Goal: Information Seeking & Learning: Learn about a topic

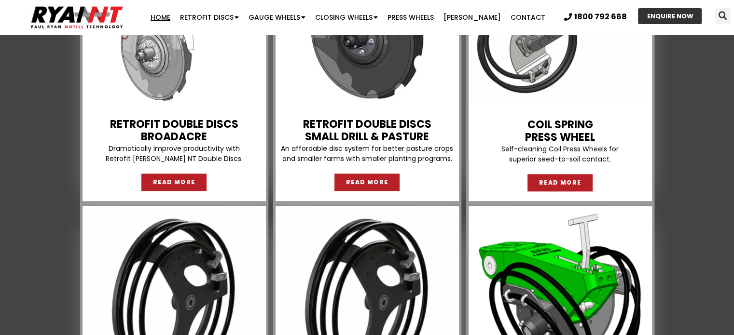
scroll to position [965, 0]
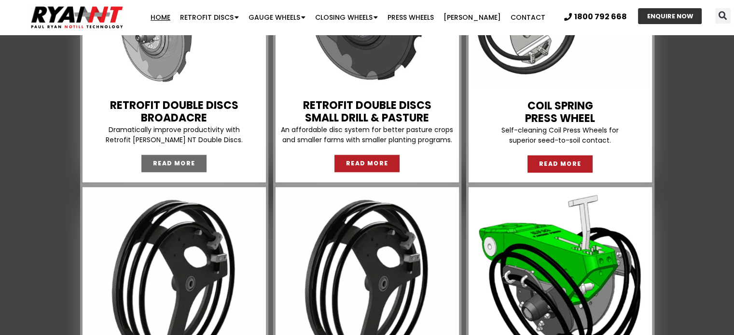
click at [179, 161] on span "READ MORE" at bounding box center [174, 164] width 42 height 6
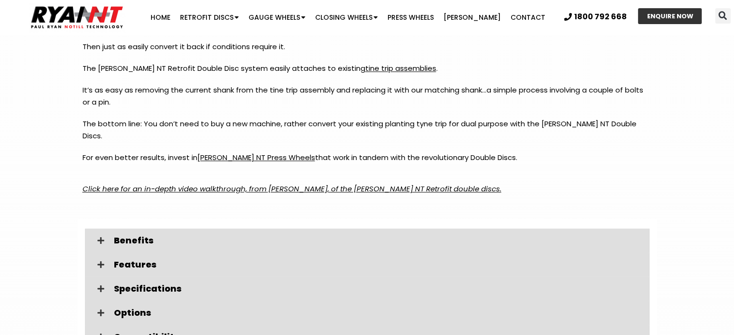
scroll to position [1255, 0]
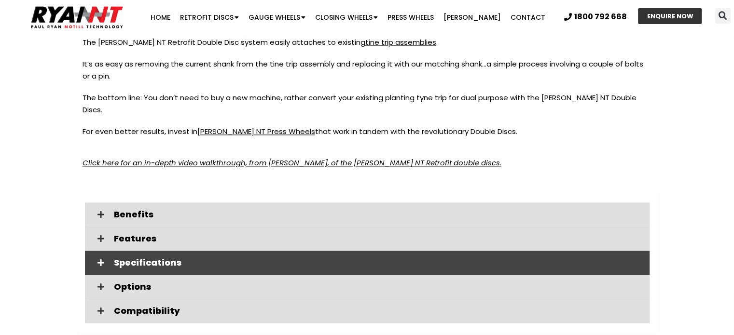
click at [165, 259] on span "Specifications" at bounding box center [378, 263] width 528 height 9
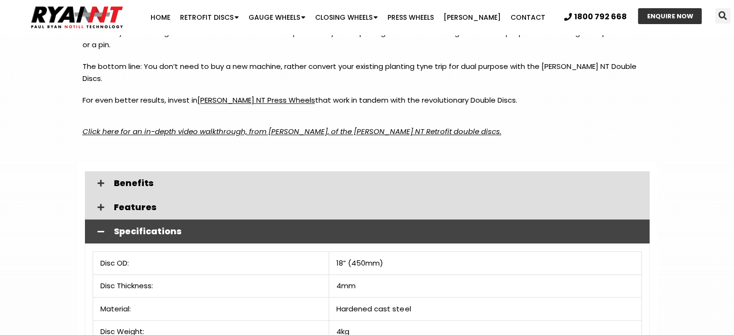
scroll to position [1303, 0]
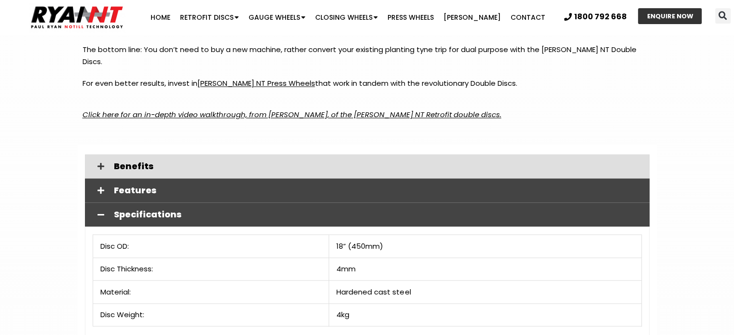
click at [126, 186] on span "Features" at bounding box center [378, 190] width 528 height 9
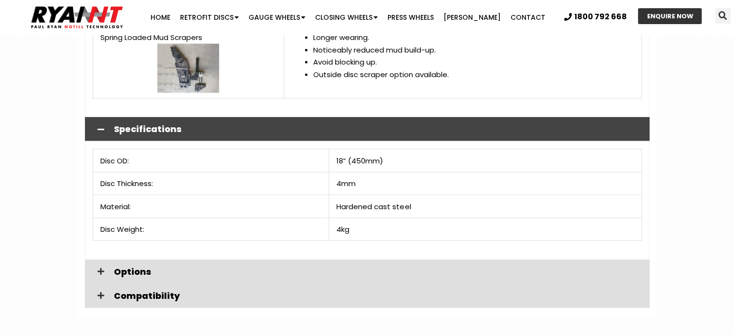
scroll to position [2075, 0]
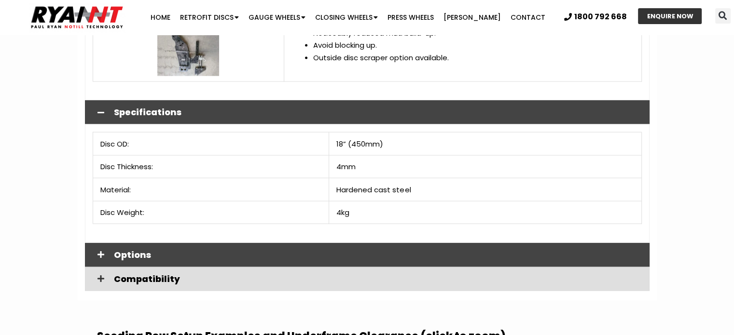
click at [142, 251] on span "Options" at bounding box center [378, 255] width 528 height 9
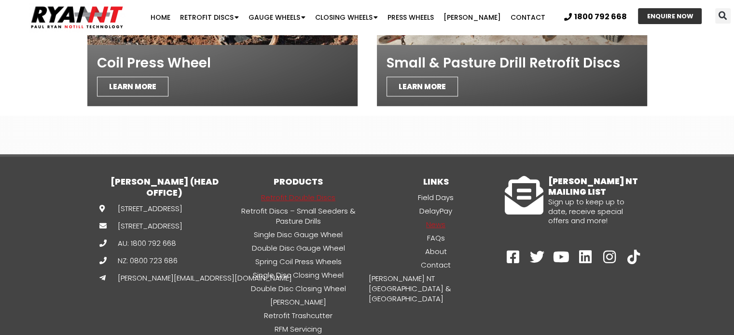
scroll to position [4392, 0]
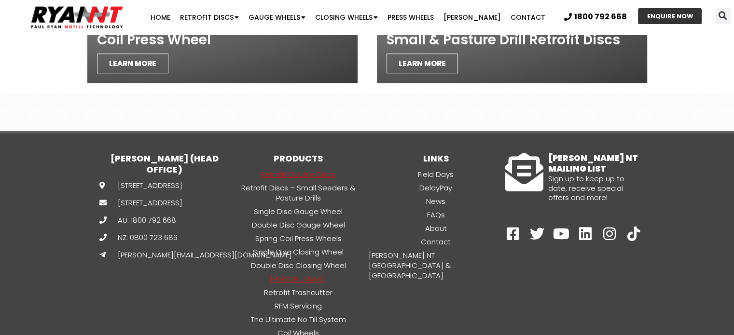
click at [313, 274] on link "[PERSON_NAME]" at bounding box center [299, 279] width 138 height 11
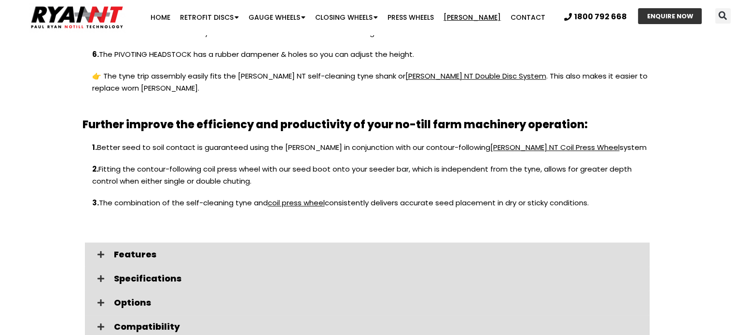
scroll to position [1062, 0]
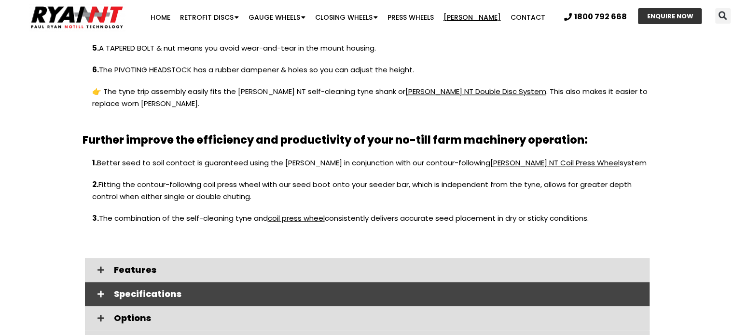
click at [142, 290] on span "Specifications" at bounding box center [378, 294] width 528 height 9
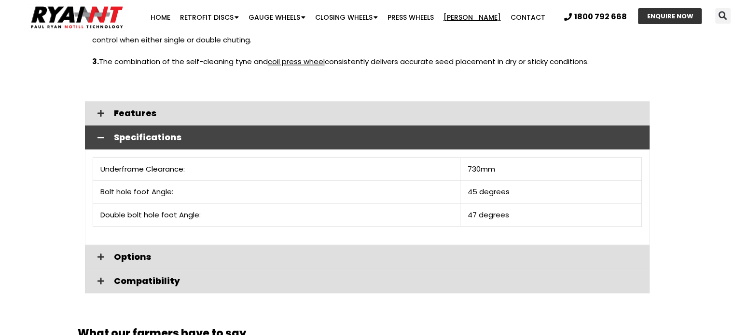
scroll to position [1255, 0]
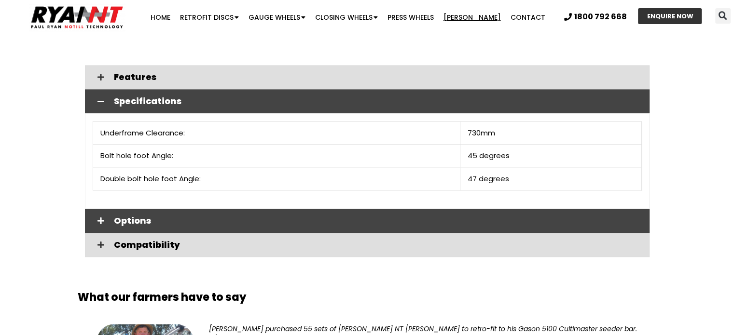
click at [153, 217] on span "Options" at bounding box center [378, 221] width 528 height 9
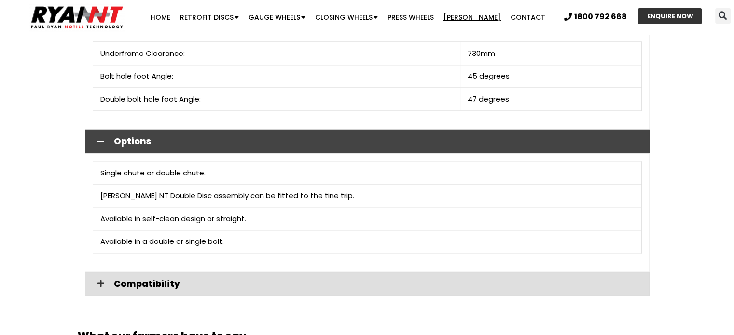
scroll to position [1351, 0]
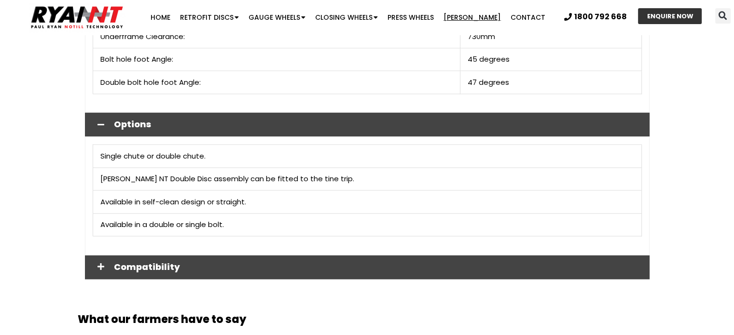
click at [214, 263] on span "Compatibility" at bounding box center [378, 267] width 528 height 9
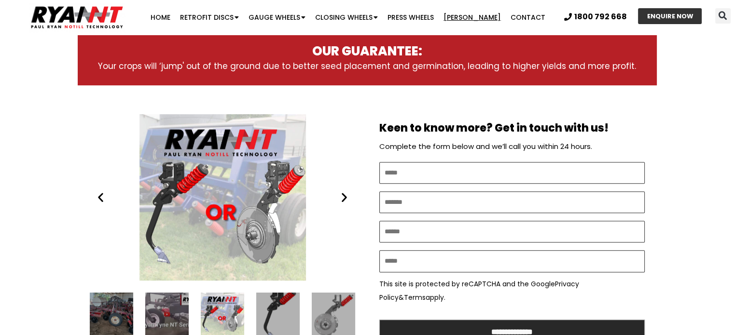
scroll to position [434, 0]
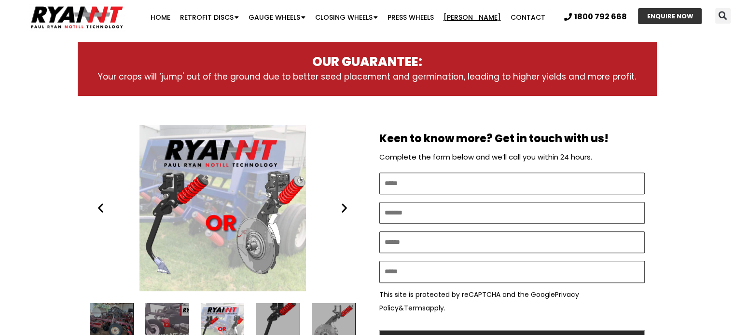
click at [341, 209] on icon "Next slide" at bounding box center [344, 208] width 12 height 12
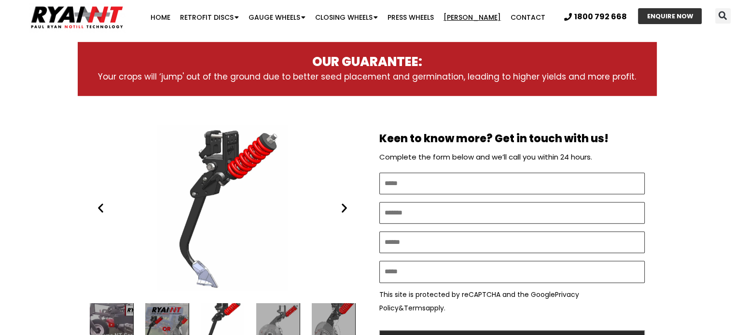
click at [341, 209] on icon "Next slide" at bounding box center [344, 208] width 12 height 12
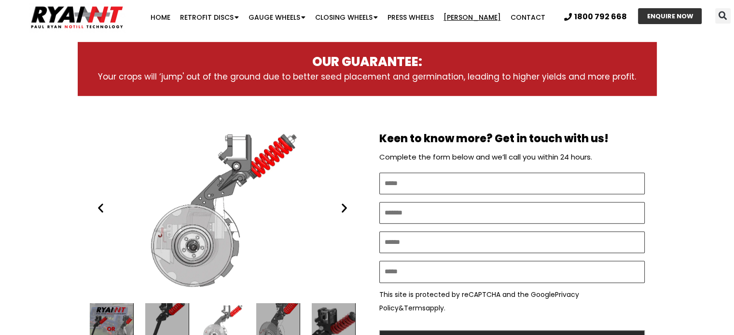
click at [341, 209] on icon "Next slide" at bounding box center [344, 208] width 12 height 12
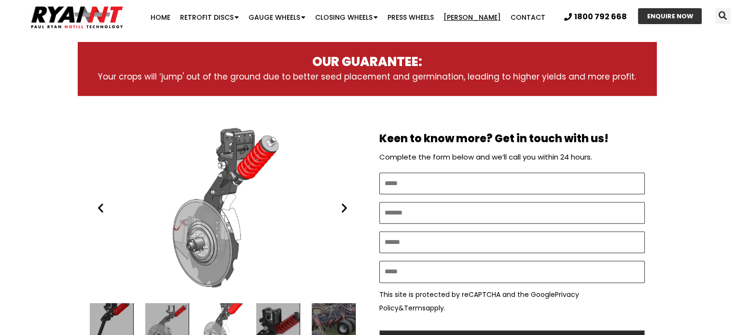
click at [341, 209] on icon "Next slide" at bounding box center [344, 208] width 12 height 12
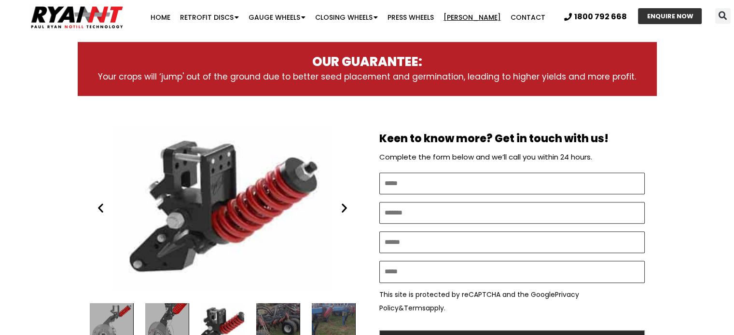
click at [341, 209] on icon "Next slide" at bounding box center [344, 208] width 12 height 12
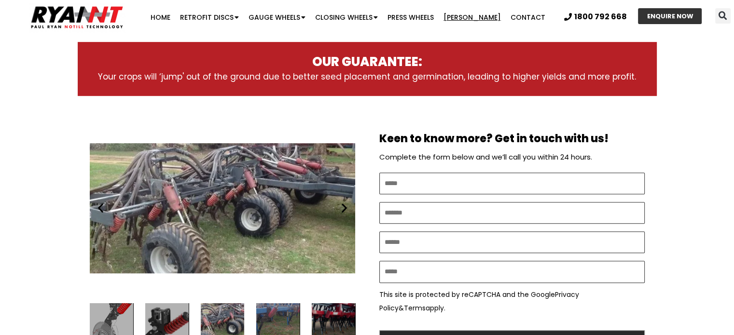
click at [341, 209] on icon "Next slide" at bounding box center [344, 208] width 12 height 12
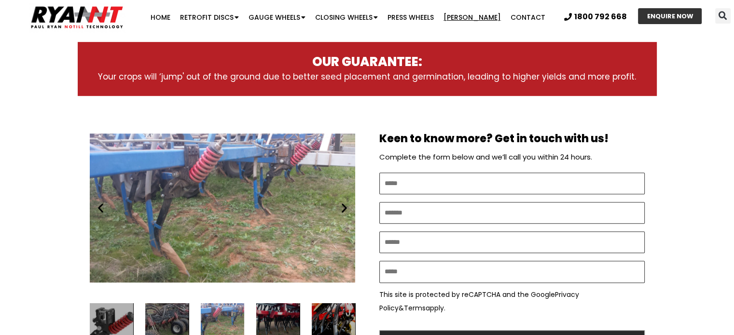
click at [341, 209] on icon "Next slide" at bounding box center [344, 208] width 12 height 12
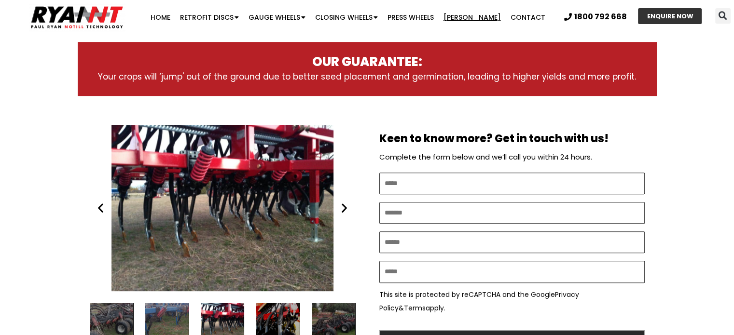
click at [341, 209] on icon "Next slide" at bounding box center [344, 208] width 12 height 12
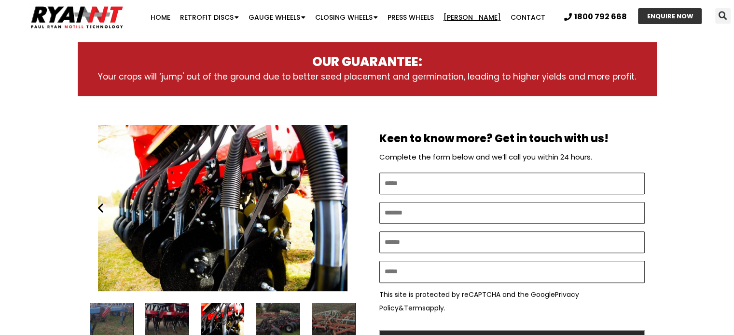
click at [344, 212] on icon "Next slide" at bounding box center [344, 208] width 12 height 12
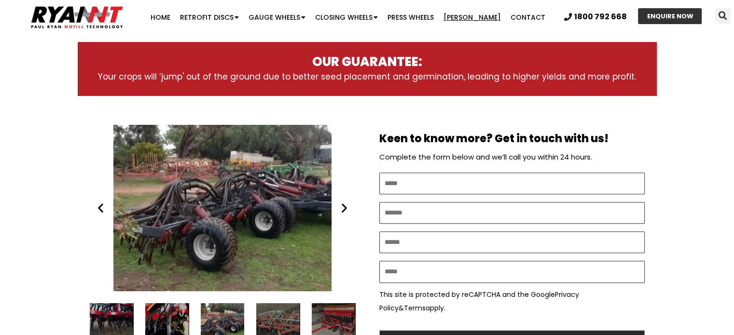
click at [344, 212] on icon "Next slide" at bounding box center [344, 208] width 12 height 12
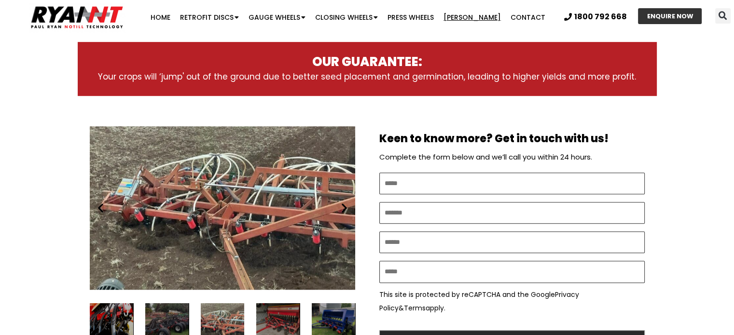
click at [344, 212] on icon "Next slide" at bounding box center [344, 208] width 12 height 12
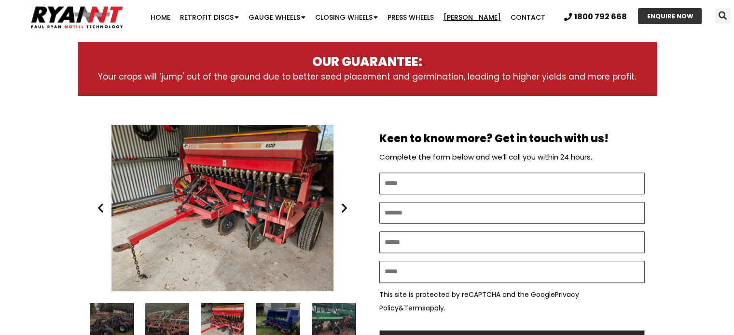
click at [344, 212] on icon "Next slide" at bounding box center [344, 208] width 12 height 12
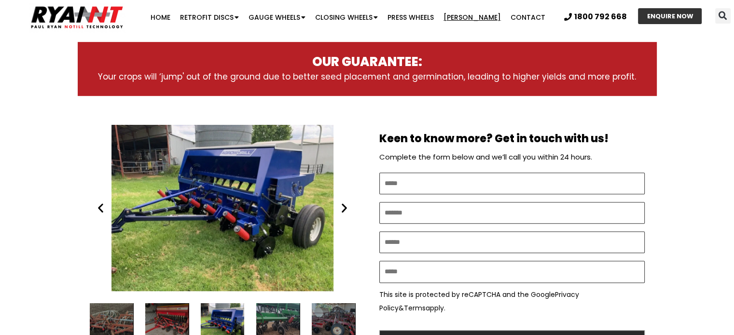
click at [344, 212] on icon "Next slide" at bounding box center [344, 208] width 12 height 12
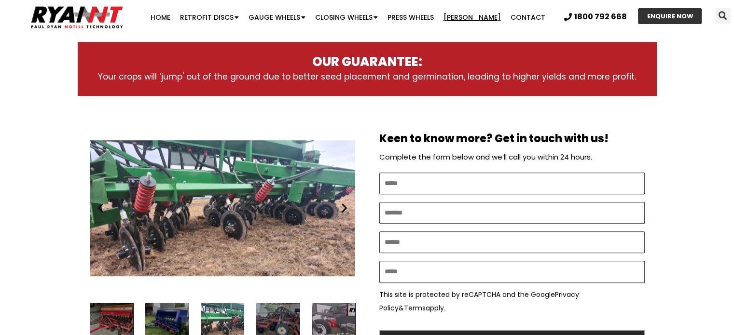
click at [344, 212] on icon "Next slide" at bounding box center [344, 208] width 12 height 12
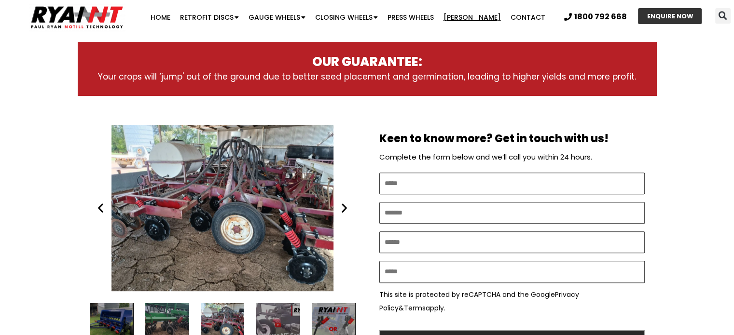
click at [342, 208] on icon "Next slide" at bounding box center [344, 208] width 12 height 12
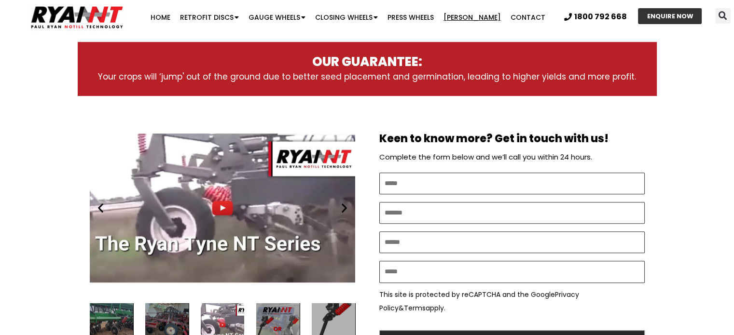
click at [228, 205] on div "Play" at bounding box center [222, 208] width 265 height 167
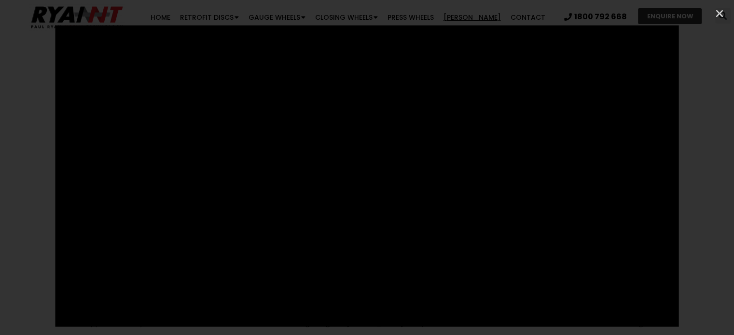
scroll to position [724, 0]
click at [719, 12] on icon "Close (Esc)" at bounding box center [720, 14] width 10 height 10
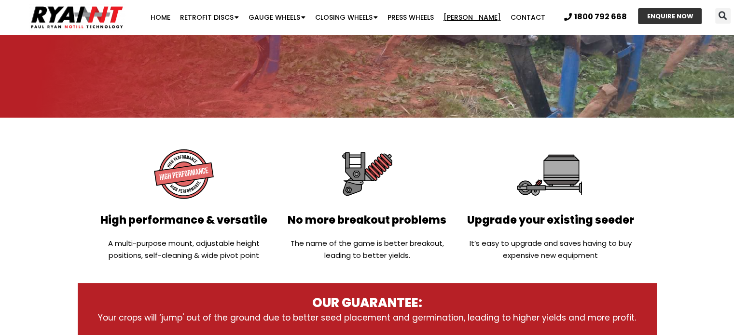
scroll to position [0, 0]
